Goal: Task Accomplishment & Management: Manage account settings

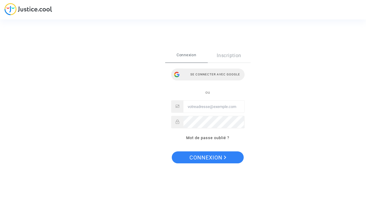
click at [210, 70] on div "Se connecter avec Google" at bounding box center [207, 75] width 73 height 12
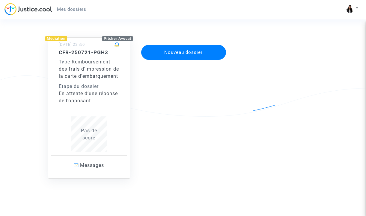
scroll to position [52, 0]
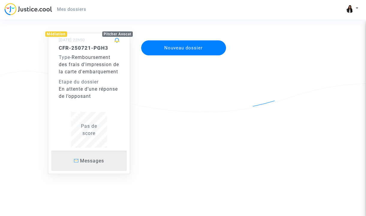
click at [97, 160] on span "Messages" at bounding box center [92, 161] width 24 height 6
